Goal: Check status: Check status

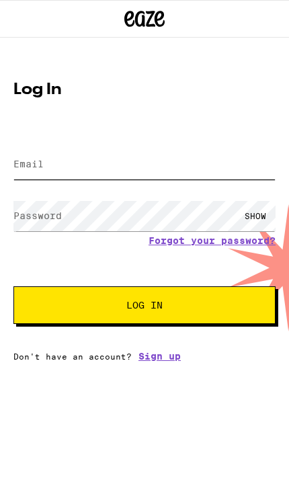
click at [139, 169] on input "Email" at bounding box center [144, 164] width 262 height 30
click at [174, 172] on input "Email" at bounding box center [144, 164] width 262 height 30
